Goal: Transaction & Acquisition: Book appointment/travel/reservation

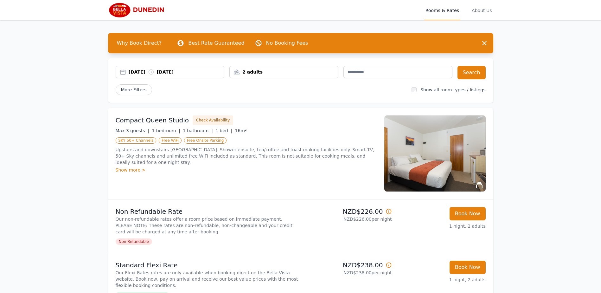
click at [263, 74] on div "2 adults" at bounding box center [284, 72] width 108 height 6
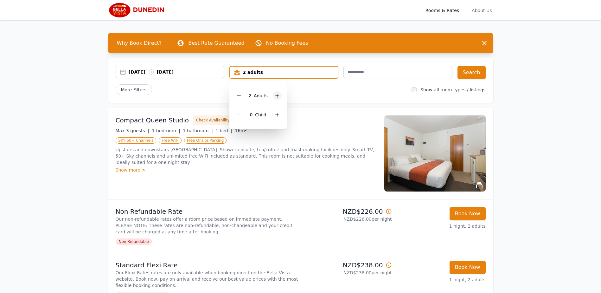
click at [277, 94] on icon at bounding box center [277, 95] width 3 height 3
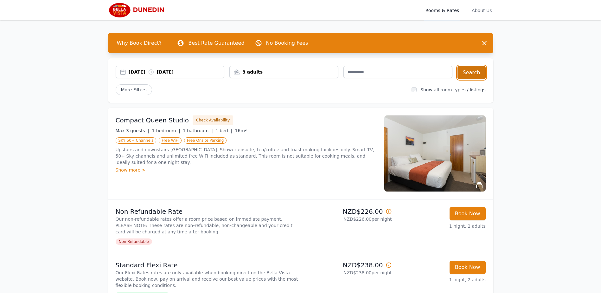
click at [472, 69] on button "Search" at bounding box center [472, 72] width 28 height 13
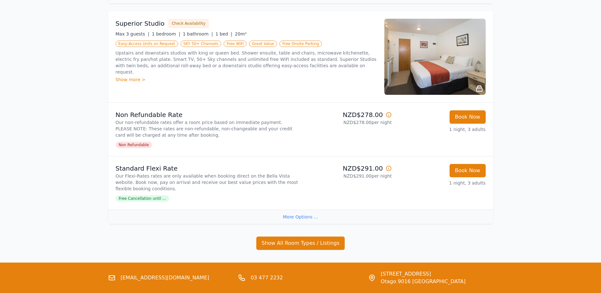
scroll to position [349, 0]
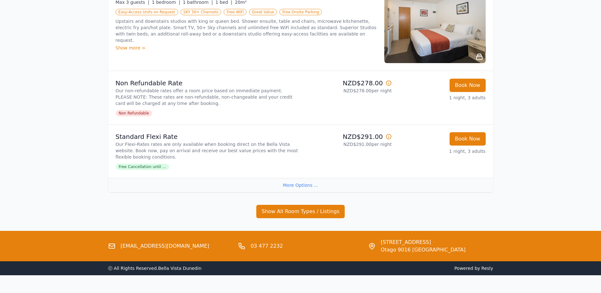
click at [302, 185] on div "More Options ..." at bounding box center [300, 185] width 385 height 14
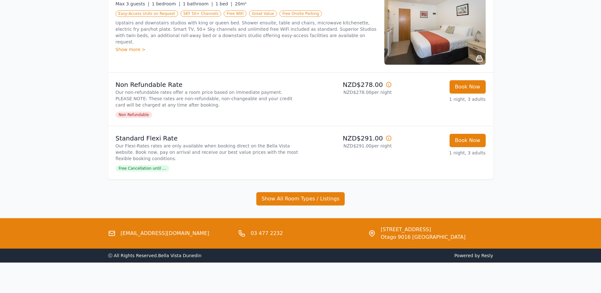
scroll to position [347, 0]
click at [287, 199] on button "Show All Room Types / Listings" at bounding box center [300, 198] width 89 height 13
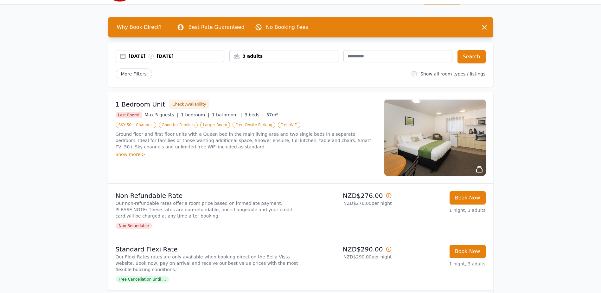
scroll to position [0, 0]
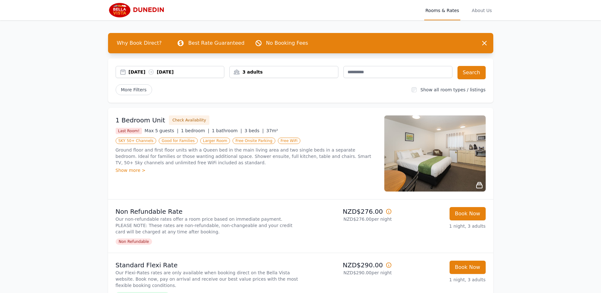
click at [192, 70] on div "[DATE] [DATE]" at bounding box center [177, 72] width 96 height 6
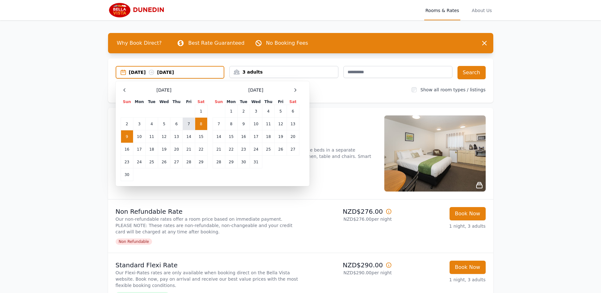
click at [188, 126] on td "7" at bounding box center [189, 124] width 12 height 13
click at [199, 126] on td "8" at bounding box center [201, 124] width 12 height 13
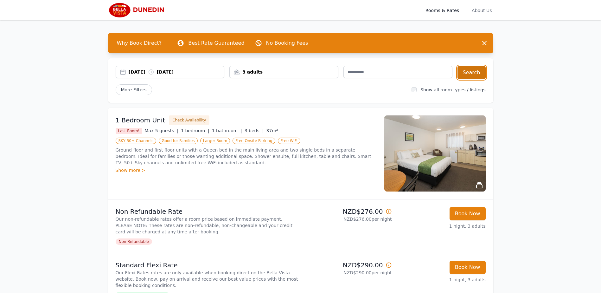
click at [471, 75] on button "Search" at bounding box center [472, 72] width 28 height 13
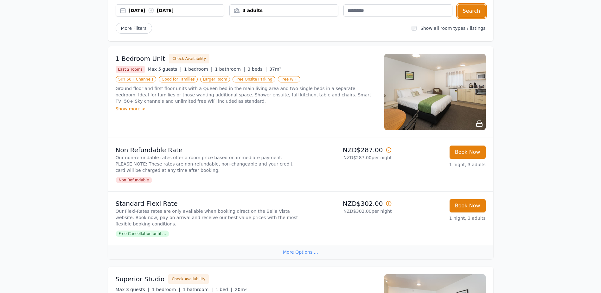
scroll to position [59, 0]
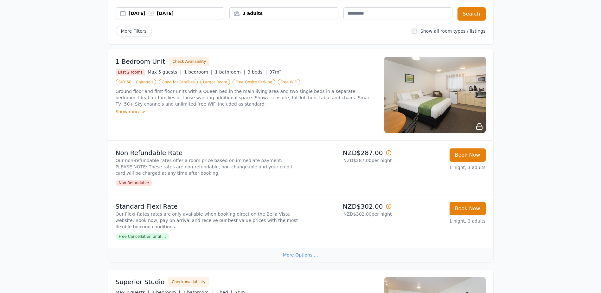
click at [437, 100] on img at bounding box center [435, 95] width 101 height 76
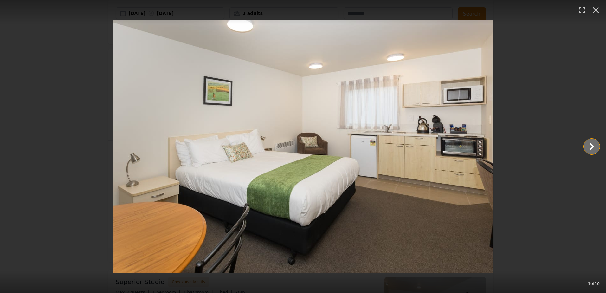
click at [592, 144] on icon "Show slide 2 of 10" at bounding box center [591, 146] width 15 height 15
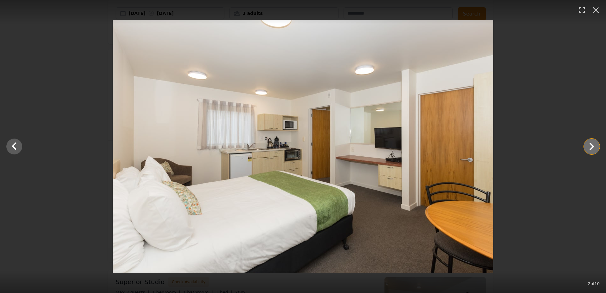
click at [593, 147] on icon "Show slide 3 of 10" at bounding box center [591, 146] width 15 height 15
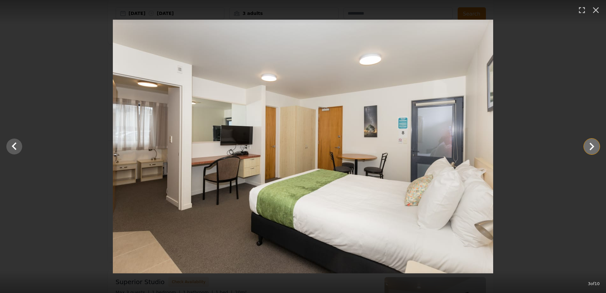
click at [593, 147] on icon "Show slide 4 of 10" at bounding box center [591, 146] width 15 height 15
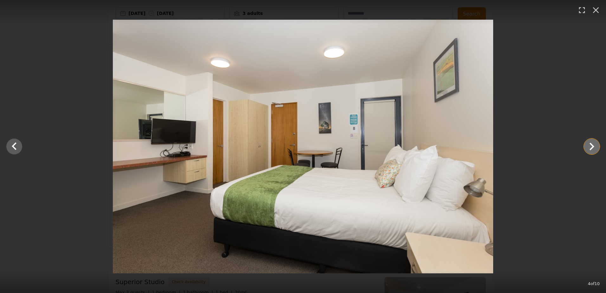
click at [593, 147] on icon "Show slide 5 of 10" at bounding box center [591, 146] width 15 height 15
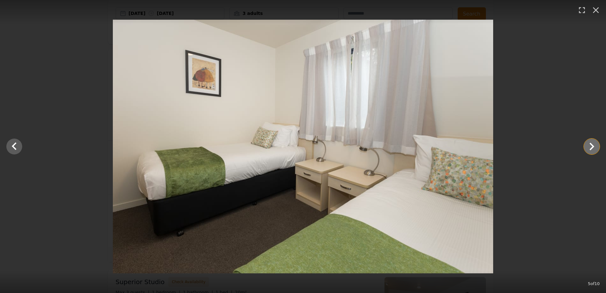
click at [592, 144] on icon "Show slide 6 of 10" at bounding box center [591, 146] width 15 height 15
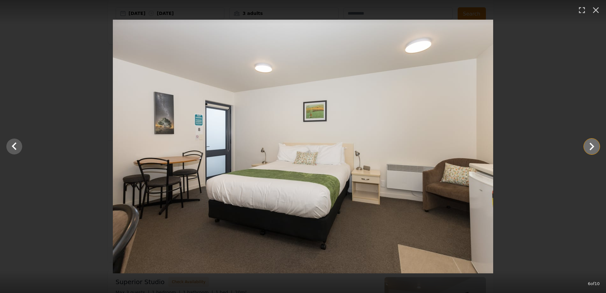
click at [592, 144] on icon "Show slide 7 of 10" at bounding box center [591, 146] width 15 height 15
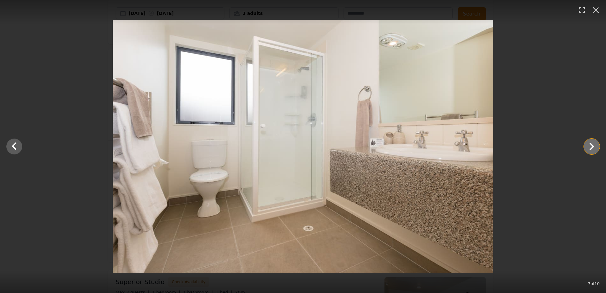
click at [592, 144] on icon "Show slide 8 of 10" at bounding box center [591, 146] width 15 height 15
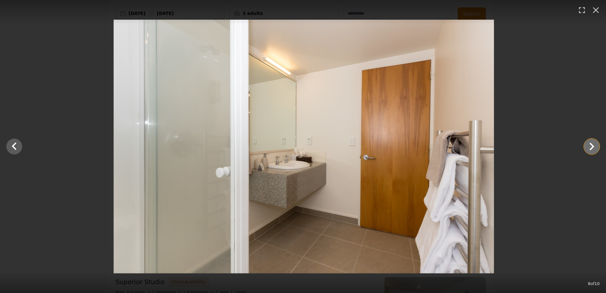
click at [592, 144] on icon "Show slide 9 of 10" at bounding box center [591, 146] width 15 height 15
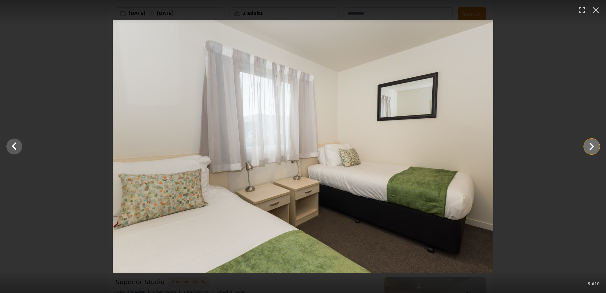
click at [592, 144] on icon "Show slide 10 of 10" at bounding box center [591, 146] width 15 height 15
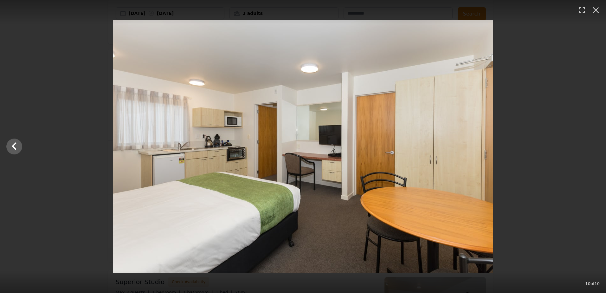
click at [592, 144] on div at bounding box center [303, 147] width 606 height 254
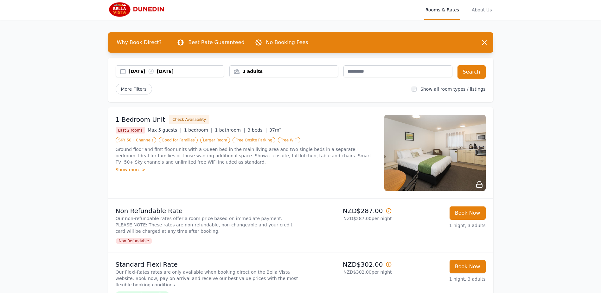
scroll to position [0, 0]
